Goal: Transaction & Acquisition: Book appointment/travel/reservation

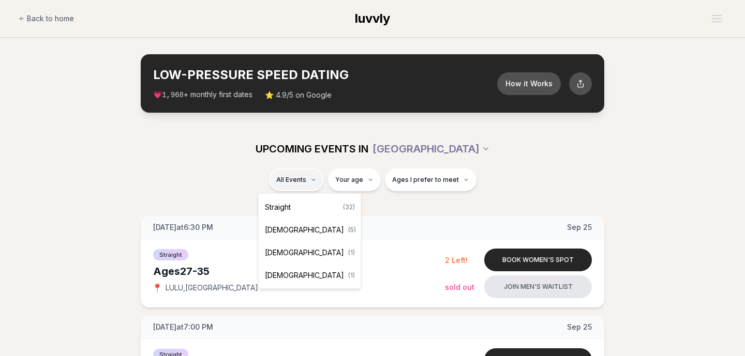
click at [297, 238] on div "[DEMOGRAPHIC_DATA] ( 5 )" at bounding box center [310, 230] width 98 height 23
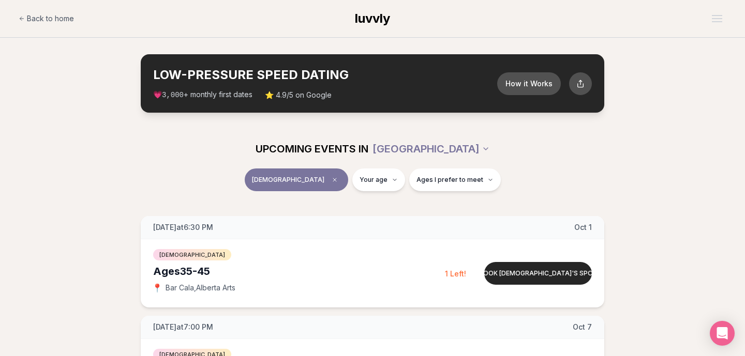
click at [300, 176] on span "[DEMOGRAPHIC_DATA]" at bounding box center [288, 180] width 72 height 8
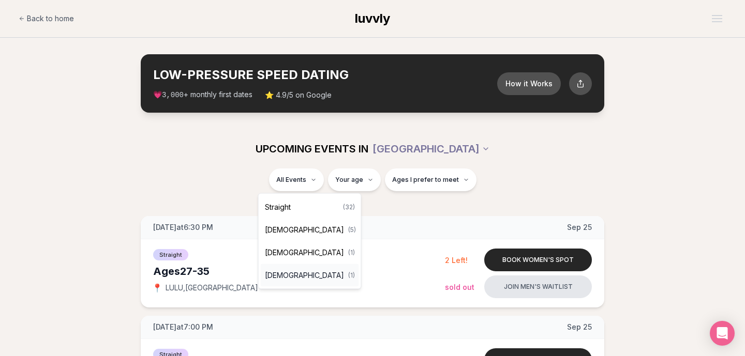
click at [298, 282] on div "[DEMOGRAPHIC_DATA] ( 1 )" at bounding box center [310, 275] width 98 height 23
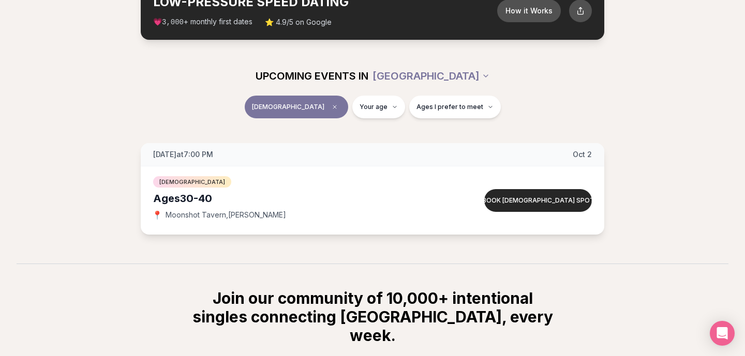
scroll to position [76, 0]
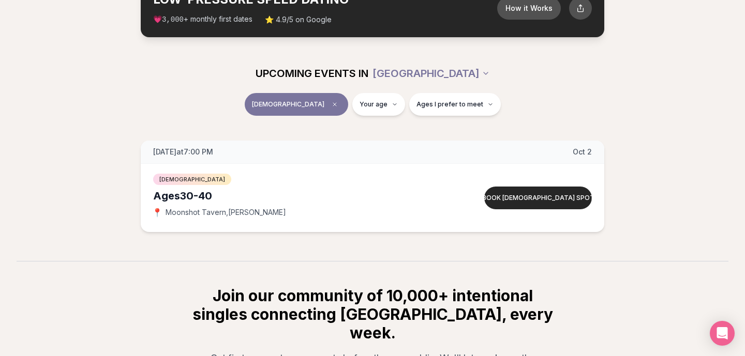
click at [302, 100] on span "[DEMOGRAPHIC_DATA]" at bounding box center [288, 104] width 72 height 8
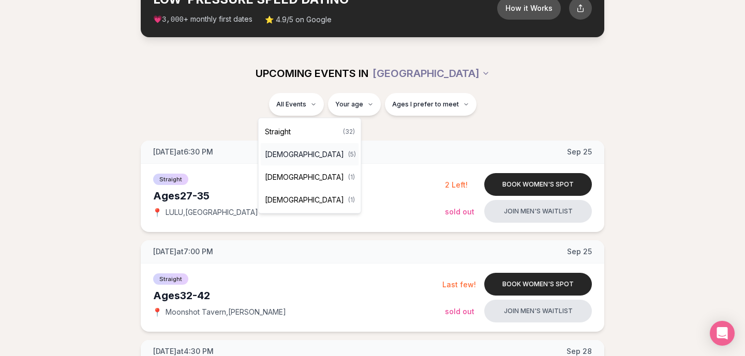
click at [273, 156] on span "[DEMOGRAPHIC_DATA]" at bounding box center [304, 154] width 79 height 10
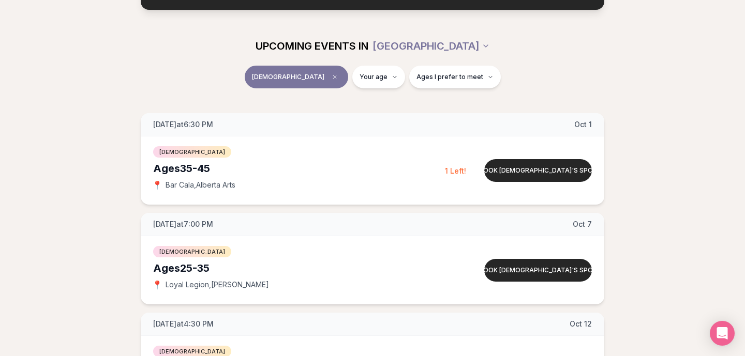
scroll to position [108, 0]
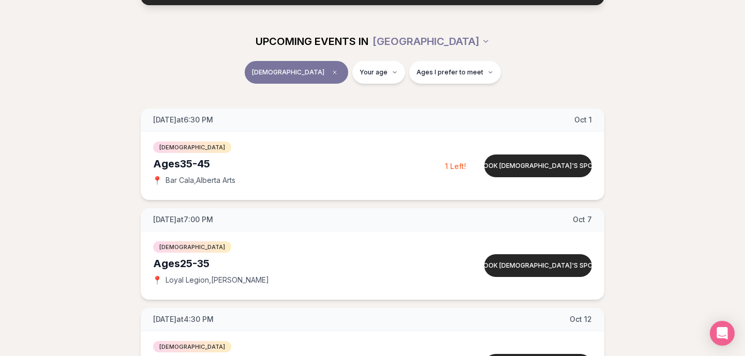
click at [290, 64] on button "[DEMOGRAPHIC_DATA]" at bounding box center [296, 72] width 103 height 23
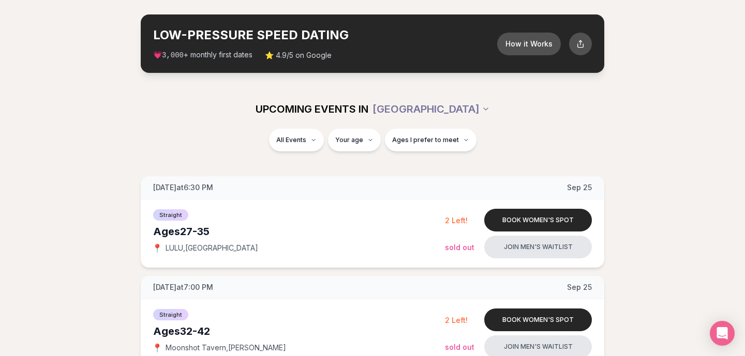
scroll to position [83, 0]
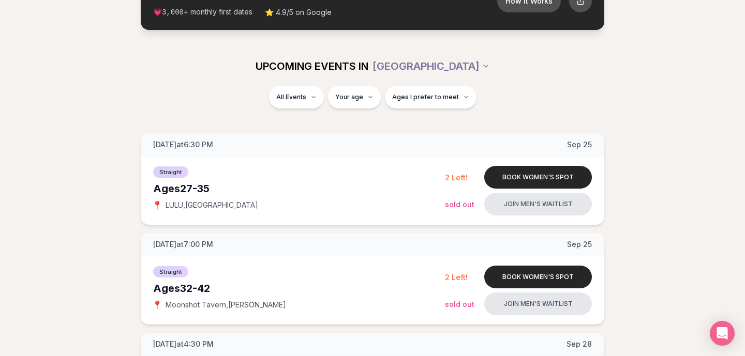
click at [313, 111] on div "All Events Your age Ages I prefer to meet" at bounding box center [372, 99] width 579 height 27
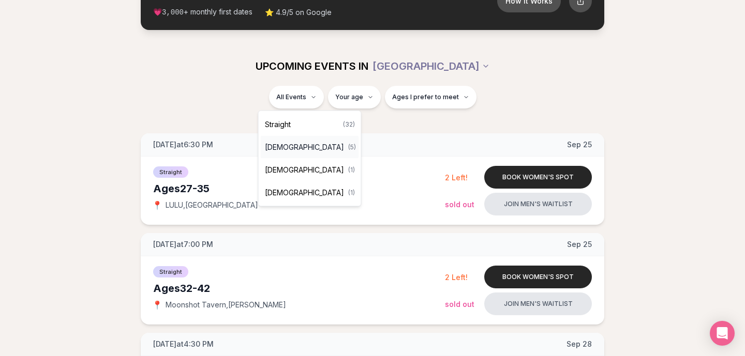
click at [305, 153] on div "[DEMOGRAPHIC_DATA] ( 5 )" at bounding box center [310, 147] width 98 height 23
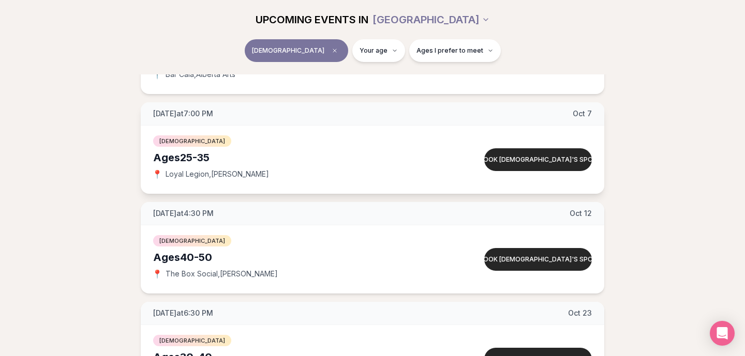
scroll to position [212, 0]
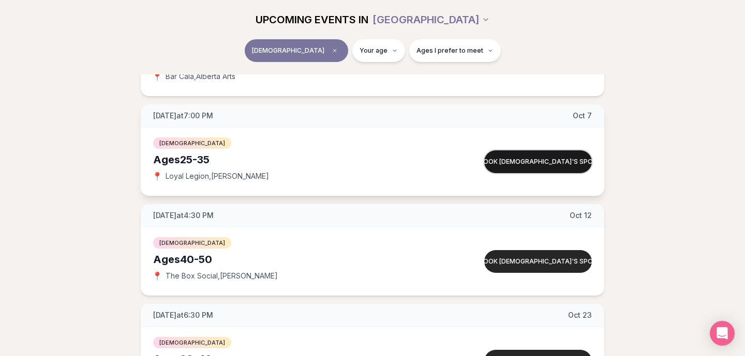
click at [528, 155] on button "Book [DEMOGRAPHIC_DATA]'s spot" at bounding box center [538, 162] width 108 height 23
